Goal: Entertainment & Leisure: Browse casually

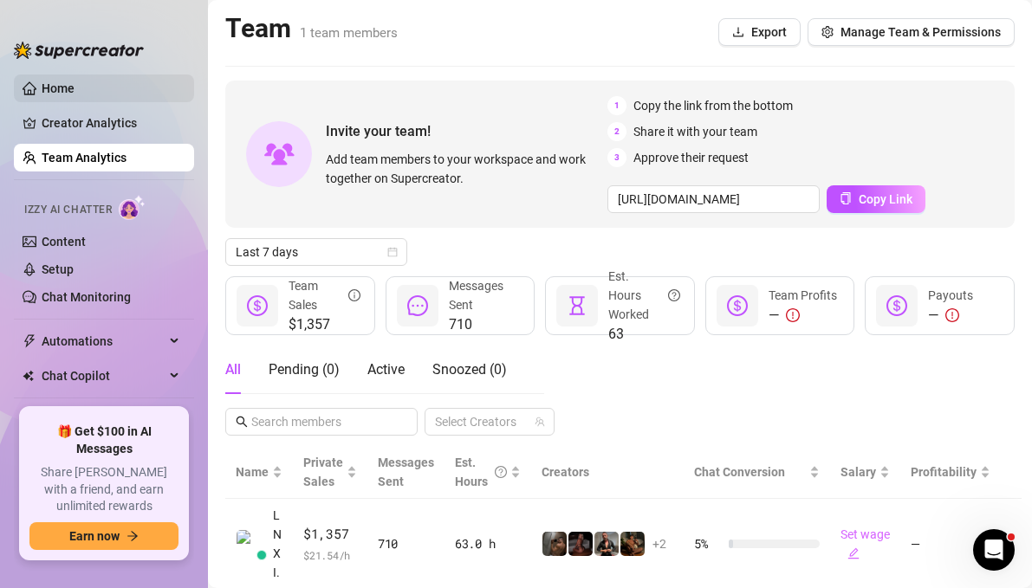
click at [71, 85] on link "Home" at bounding box center [58, 88] width 33 height 14
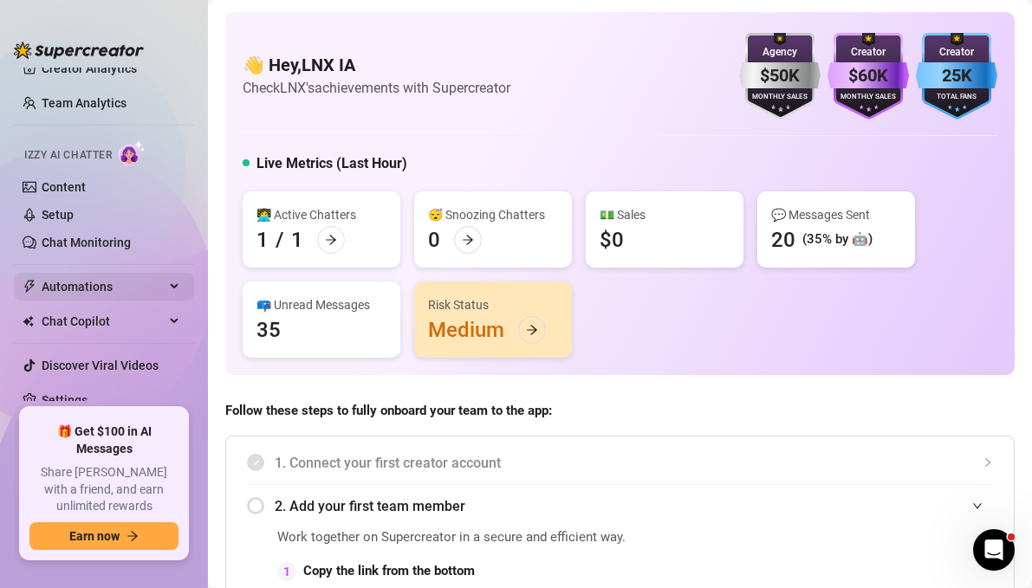
scroll to position [58, 0]
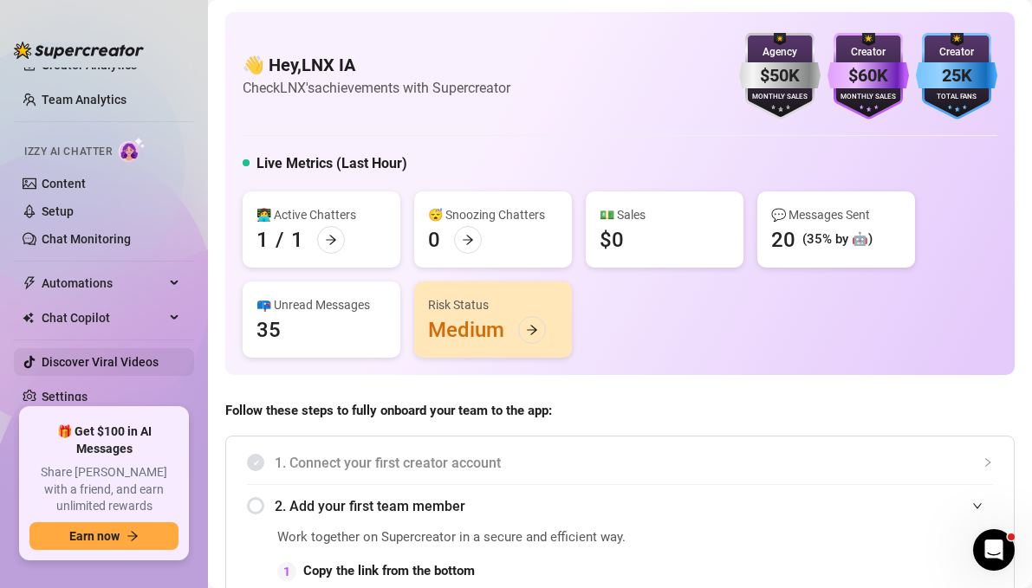
click at [118, 363] on link "Discover Viral Videos" at bounding box center [100, 362] width 117 height 14
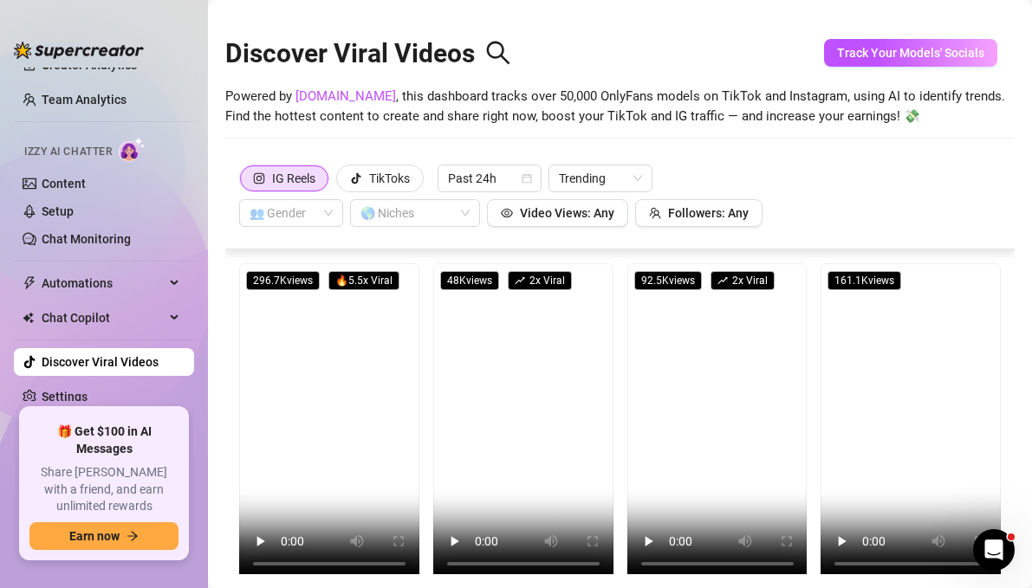
click at [373, 163] on div "IG Reels TikToks Past 24h Trending 👥 Gender 🌎 Niches Video Views: Any Followers…" at bounding box center [619, 204] width 789 height 90
click at [372, 171] on div "TikToks" at bounding box center [389, 178] width 41 height 26
click at [341, 183] on input "TikToks" at bounding box center [341, 183] width 0 height 0
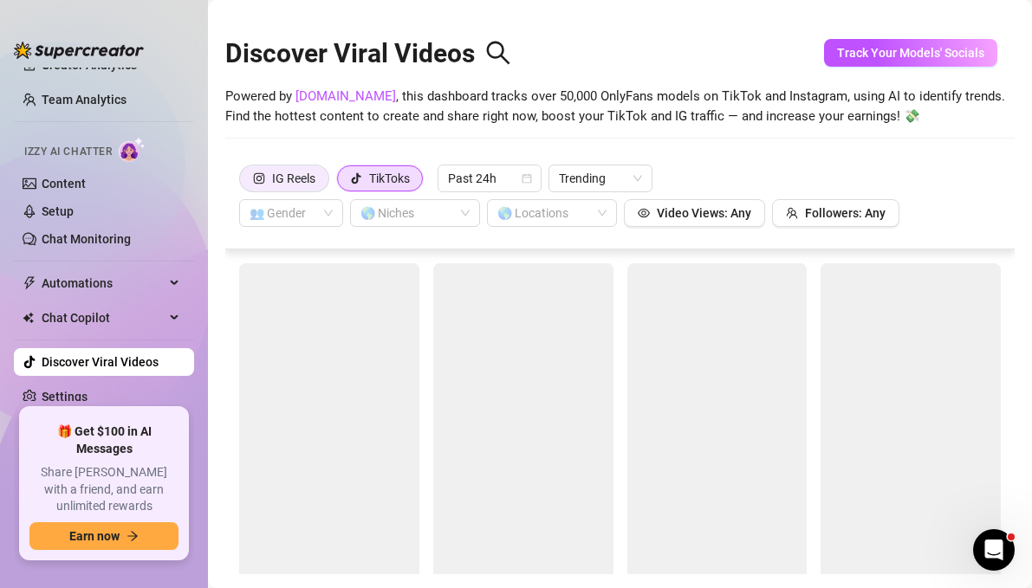
click at [298, 167] on div "IG Reels" at bounding box center [293, 178] width 43 height 26
click at [244, 183] on input "IG Reels" at bounding box center [244, 183] width 0 height 0
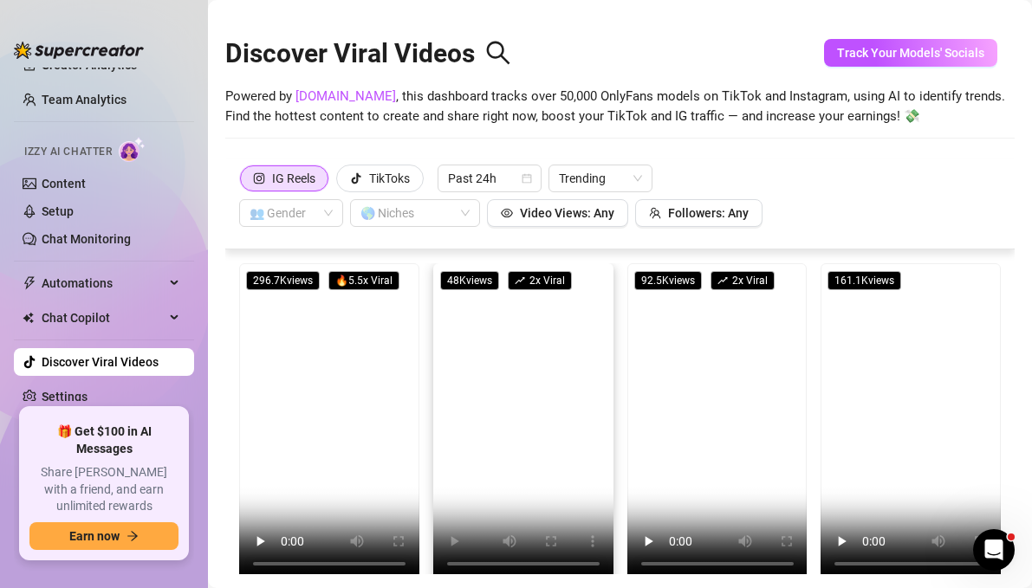
click at [551, 418] on video at bounding box center [523, 423] width 180 height 320
click at [371, 393] on video at bounding box center [329, 423] width 180 height 320
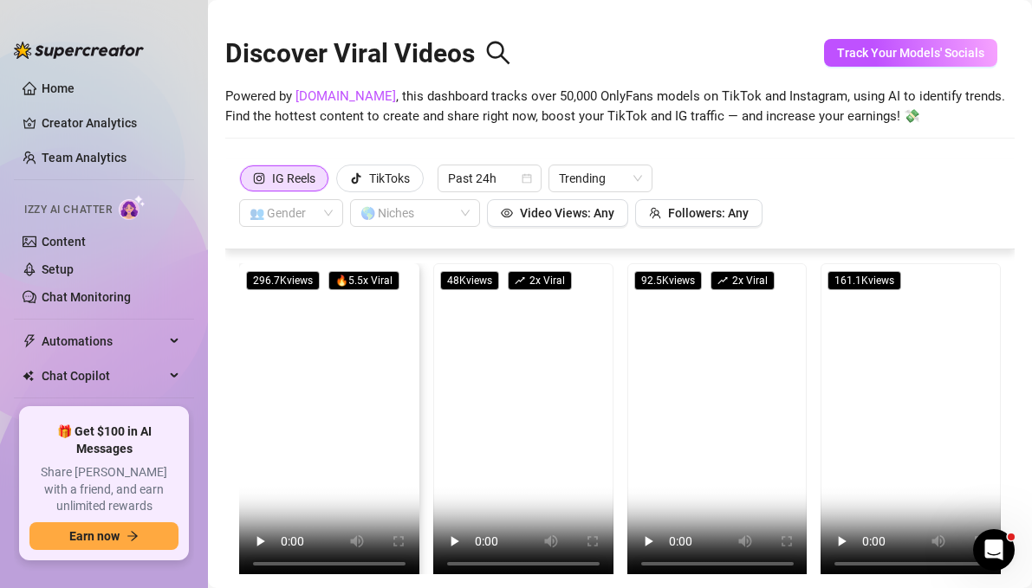
click at [89, 67] on div at bounding box center [79, 42] width 130 height 52
click at [75, 82] on link "Home" at bounding box center [58, 88] width 33 height 14
